Goal: Find specific page/section: Find specific page/section

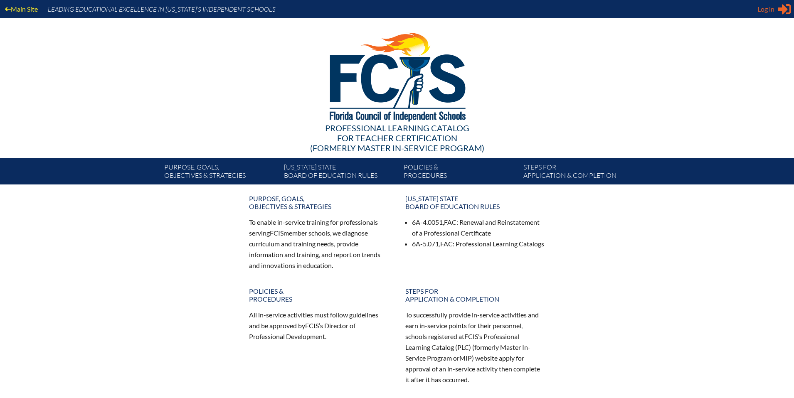
click at [770, 11] on span "Log in" at bounding box center [765, 9] width 17 height 10
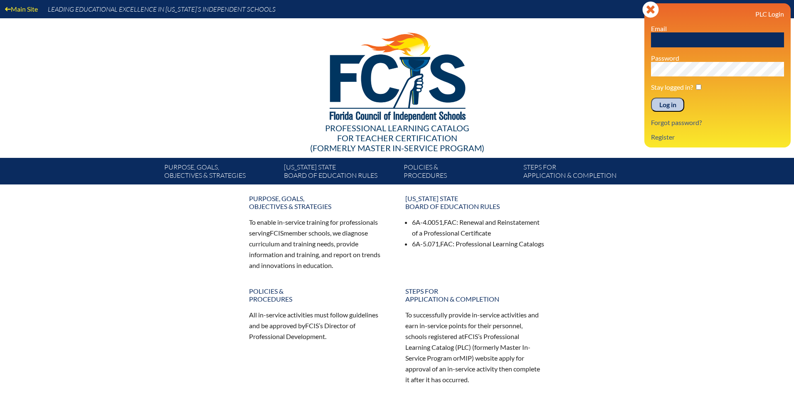
click at [691, 37] on input "text" at bounding box center [717, 39] width 133 height 15
type input "[EMAIL_ADDRESS][DOMAIN_NAME]"
click at [641, 70] on div "Main Site Leading Educational Excellence in Florida’s Independent Schools Profe…" at bounding box center [397, 92] width 794 height 185
click at [651, 98] on input "Log in" at bounding box center [667, 105] width 33 height 14
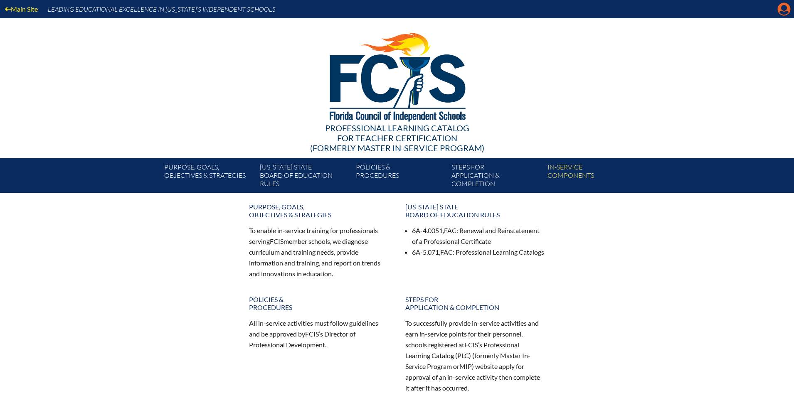
click at [780, 11] on icon "Manage account" at bounding box center [783, 8] width 13 height 13
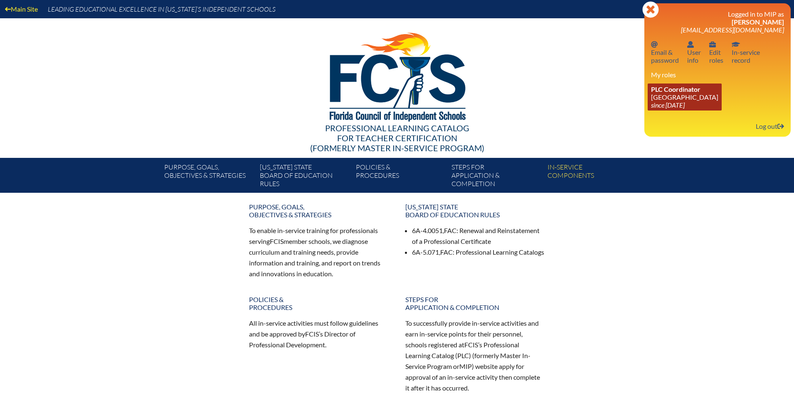
click at [673, 96] on link "PLC Coordinator Discovery Montessori School since 2022 Jul 1" at bounding box center [685, 97] width 74 height 27
click at [624, 94] on div at bounding box center [397, 75] width 479 height 115
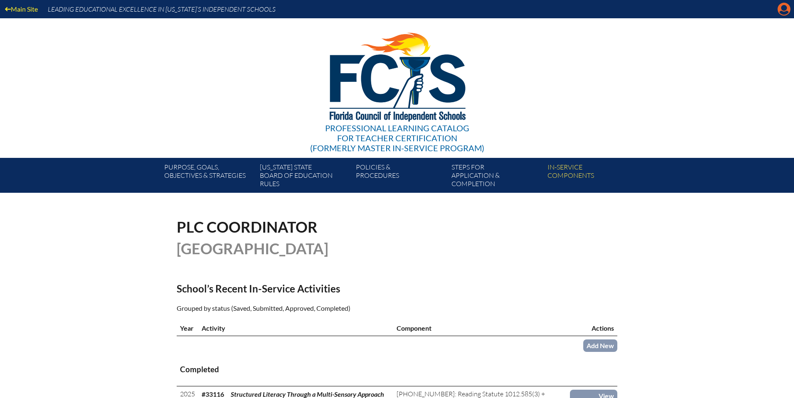
click at [782, 11] on icon "Manage account" at bounding box center [783, 8] width 13 height 13
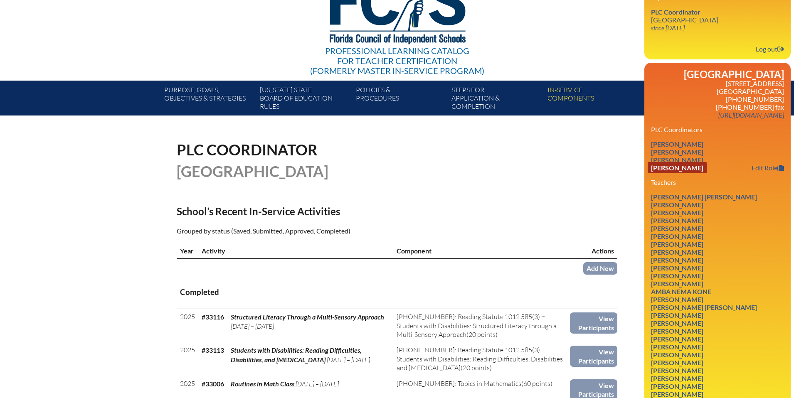
scroll to position [78, 0]
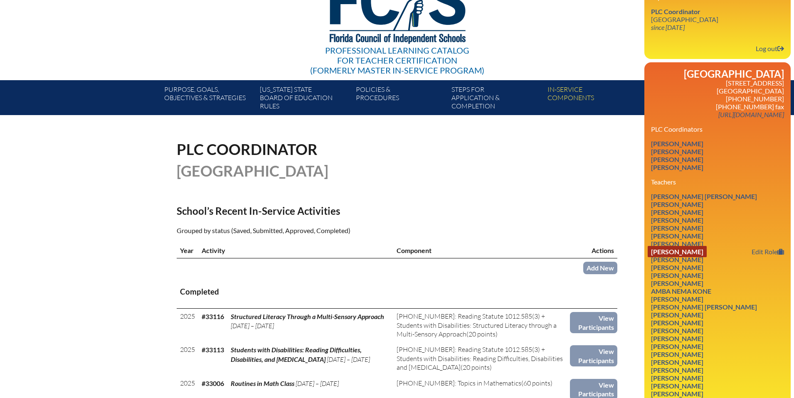
click at [668, 251] on link "[PERSON_NAME]" at bounding box center [677, 251] width 59 height 11
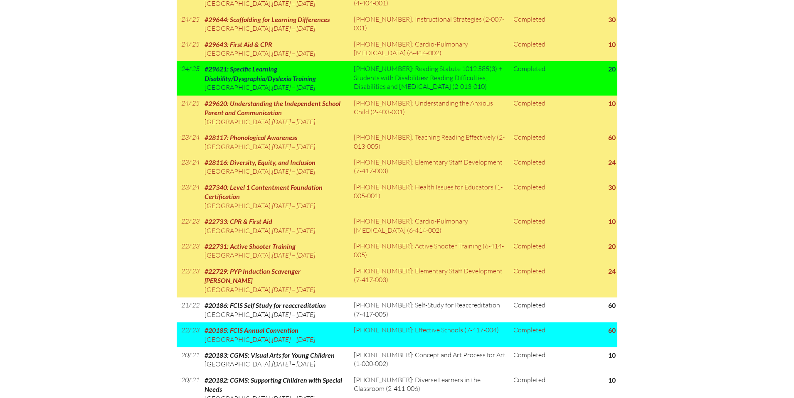
scroll to position [723, 0]
